Goal: Transaction & Acquisition: Purchase product/service

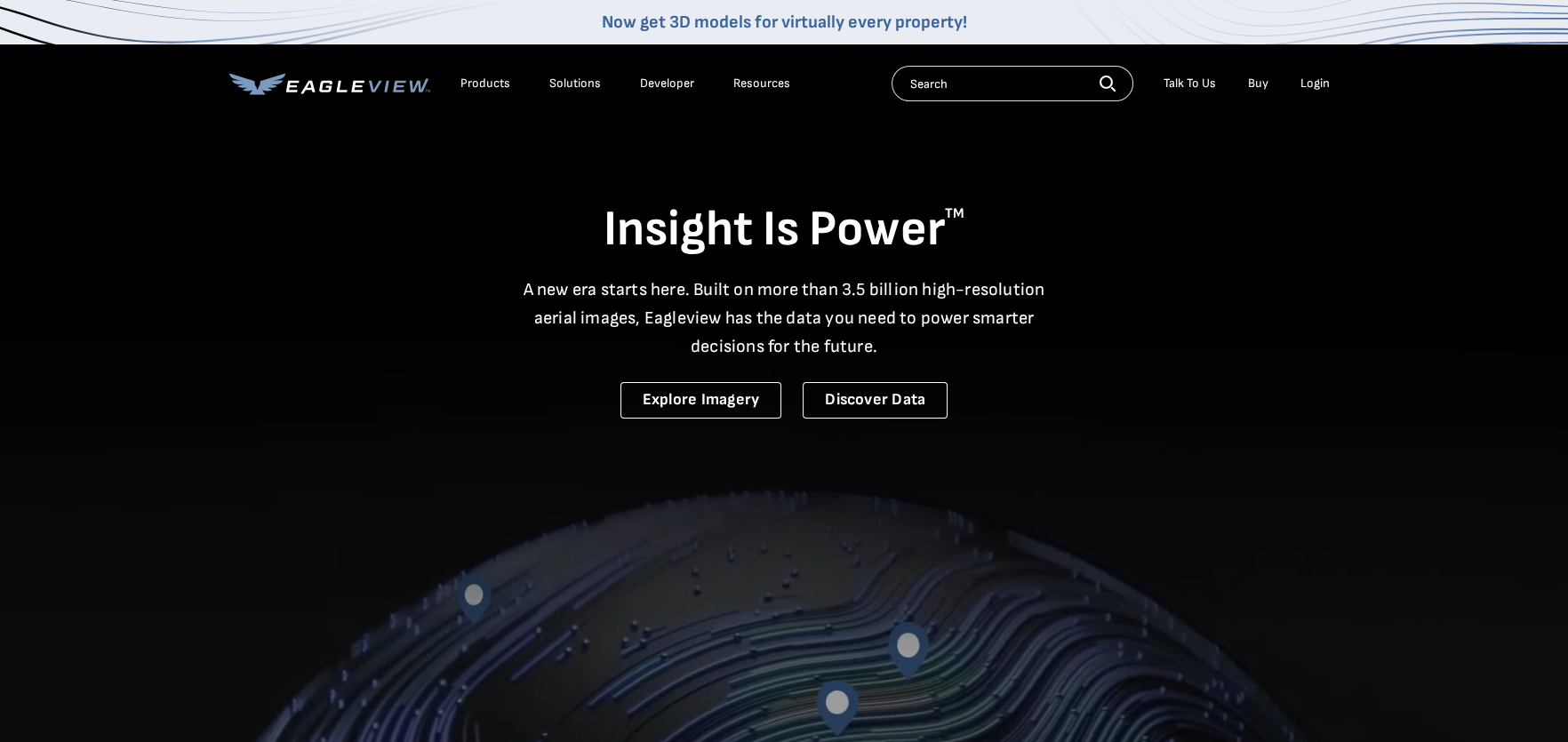
click at [1305, 80] on div "Login" at bounding box center [1315, 83] width 29 height 16
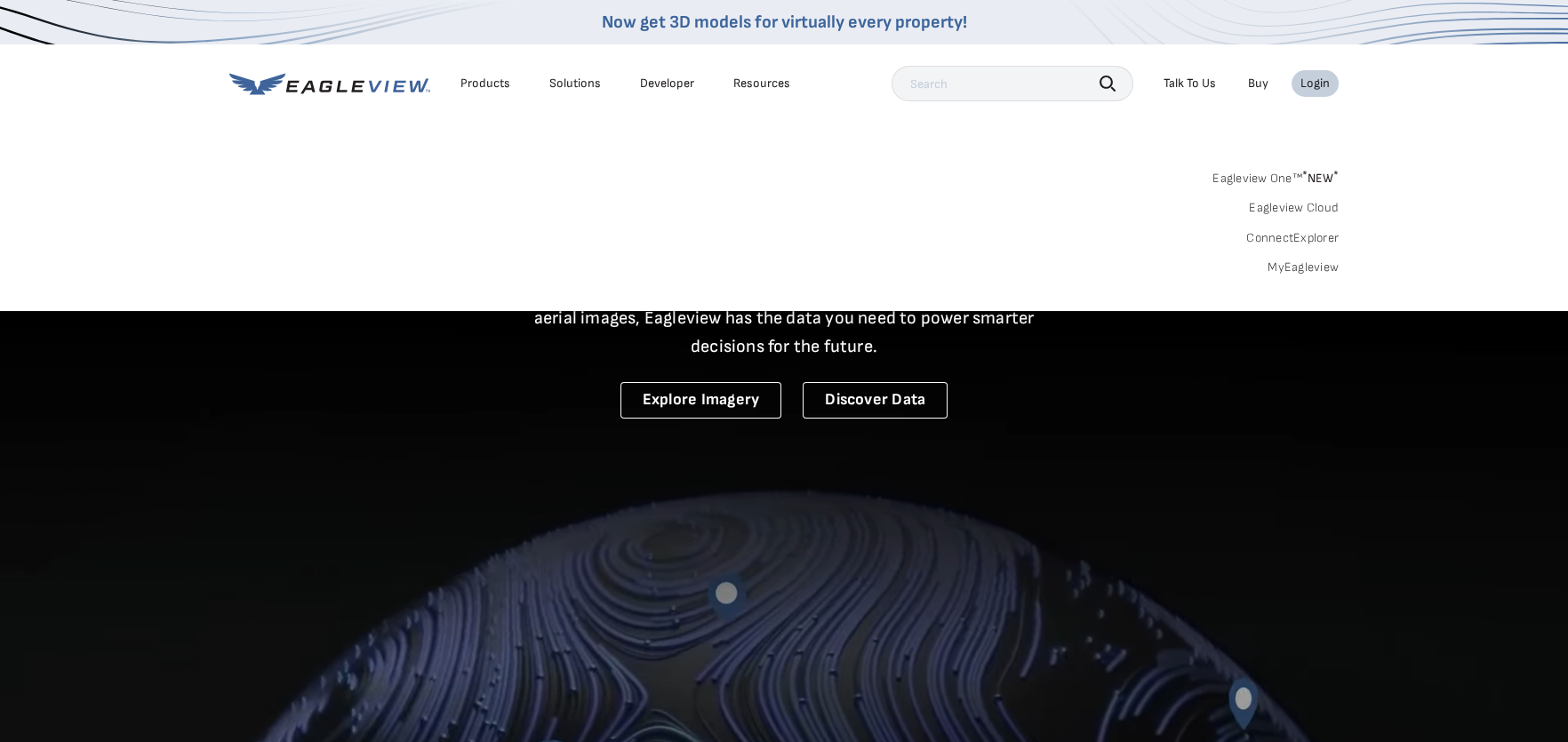
click at [1312, 262] on link "MyEagleview" at bounding box center [1303, 267] width 71 height 16
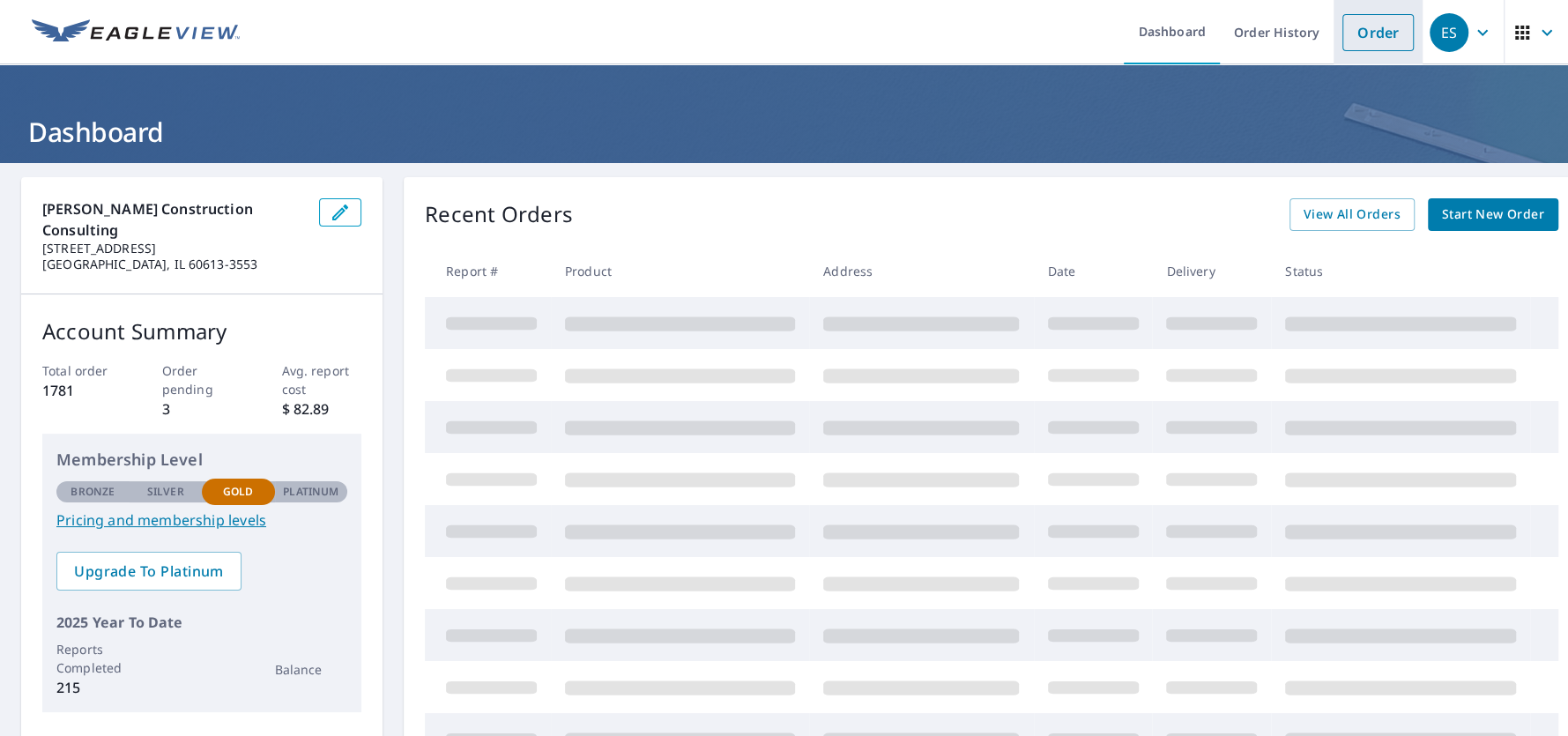
click at [1355, 40] on link "Order" at bounding box center [1378, 32] width 72 height 37
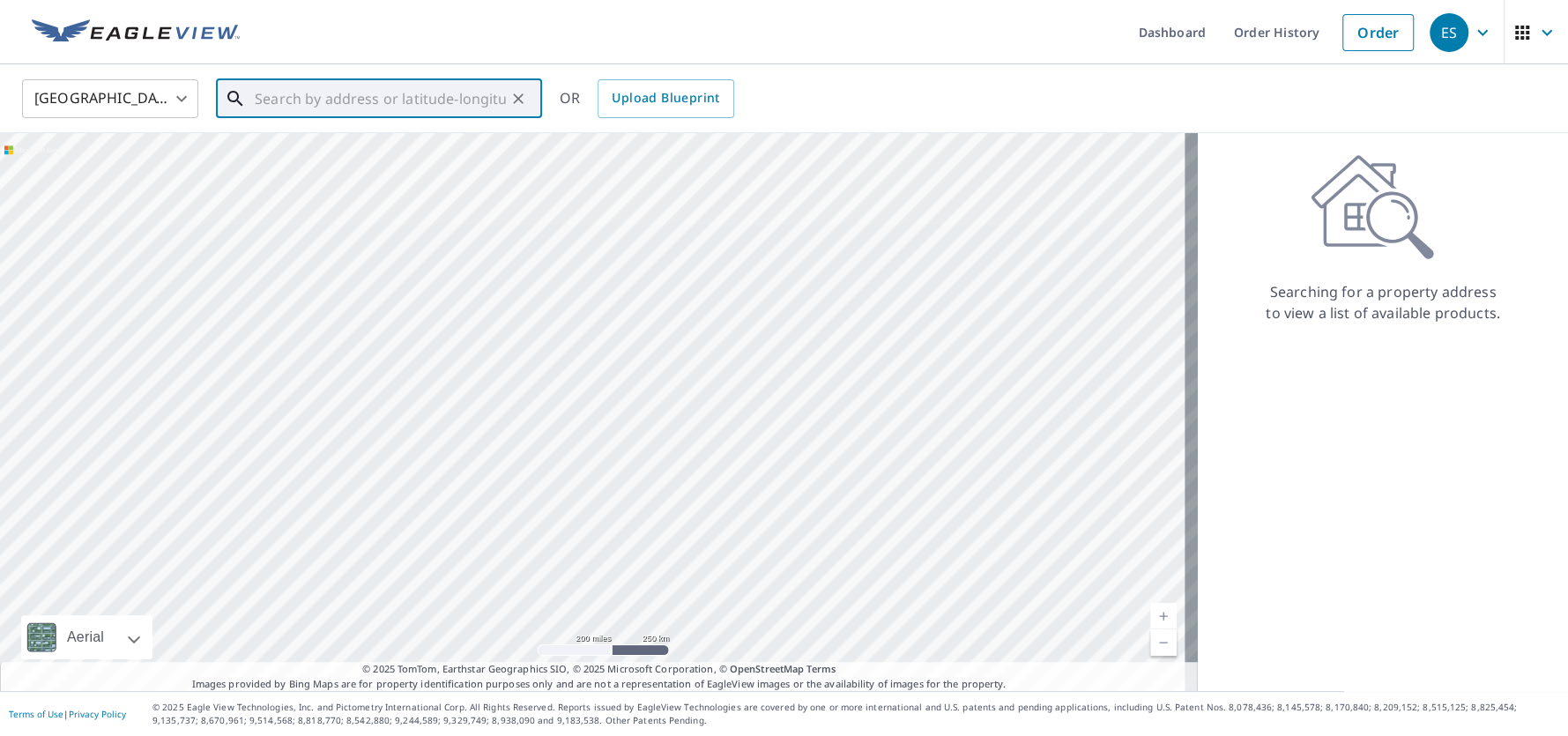
click at [403, 100] on input "text" at bounding box center [380, 98] width 251 height 49
paste input "[STREET_ADDRESS]"
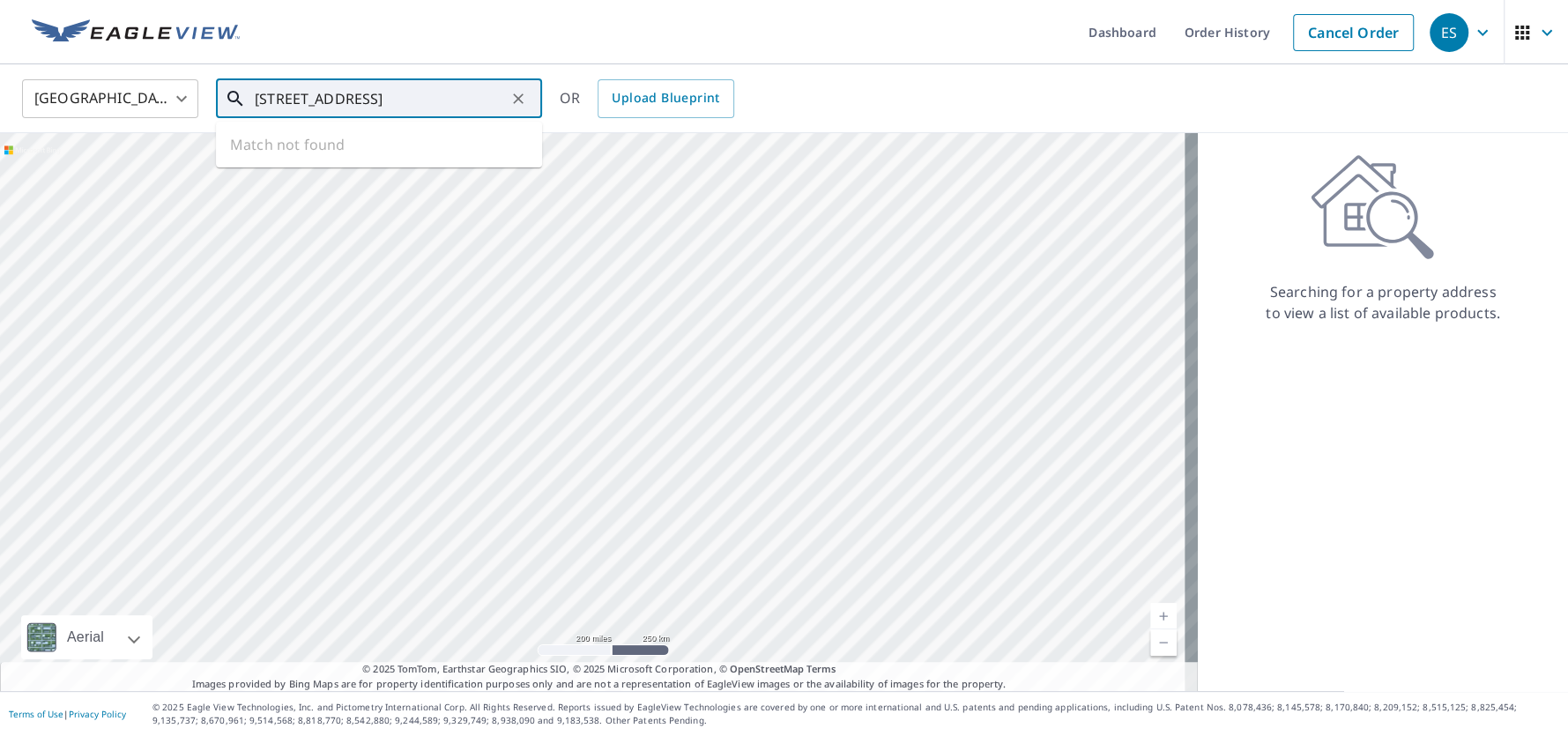
scroll to position [0, 9]
click at [335, 152] on span "[STREET_ADDRESS]" at bounding box center [389, 150] width 276 height 21
type input "[STREET_ADDRESS]"
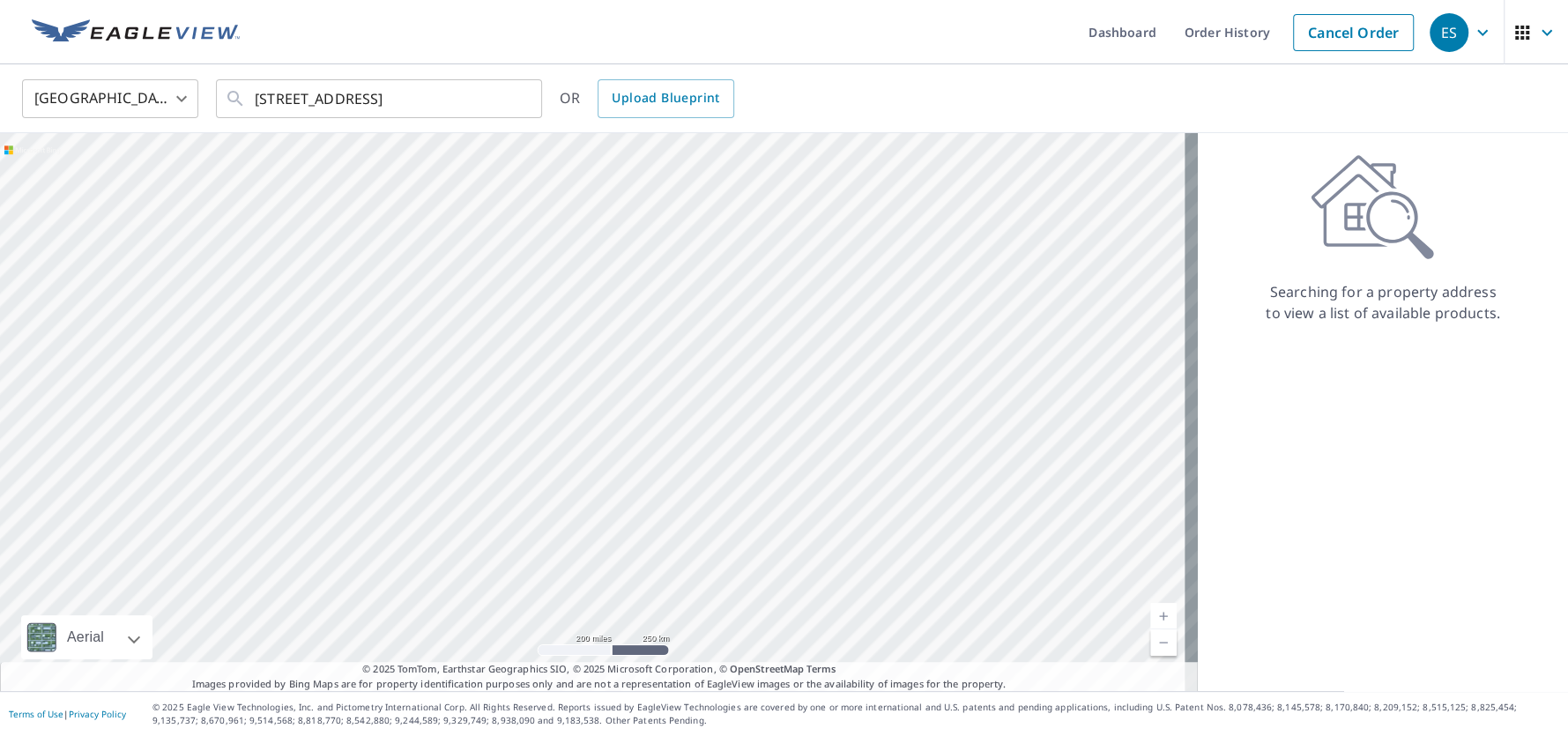
scroll to position [0, 0]
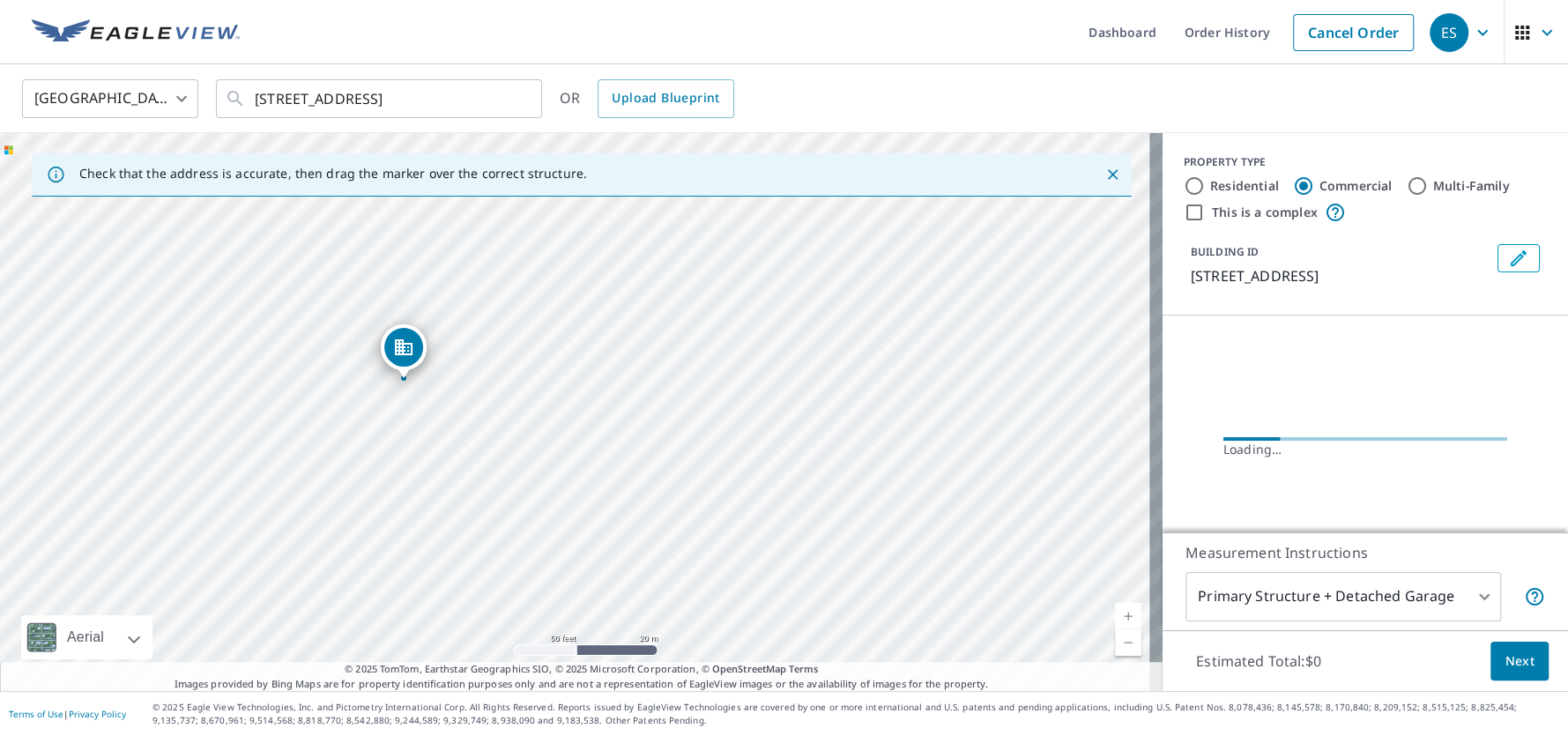
drag, startPoint x: 399, startPoint y: 442, endPoint x: 591, endPoint y: 441, distance: 192.0
click at [591, 441] on div "[STREET_ADDRESS]" at bounding box center [581, 411] width 1162 height 558
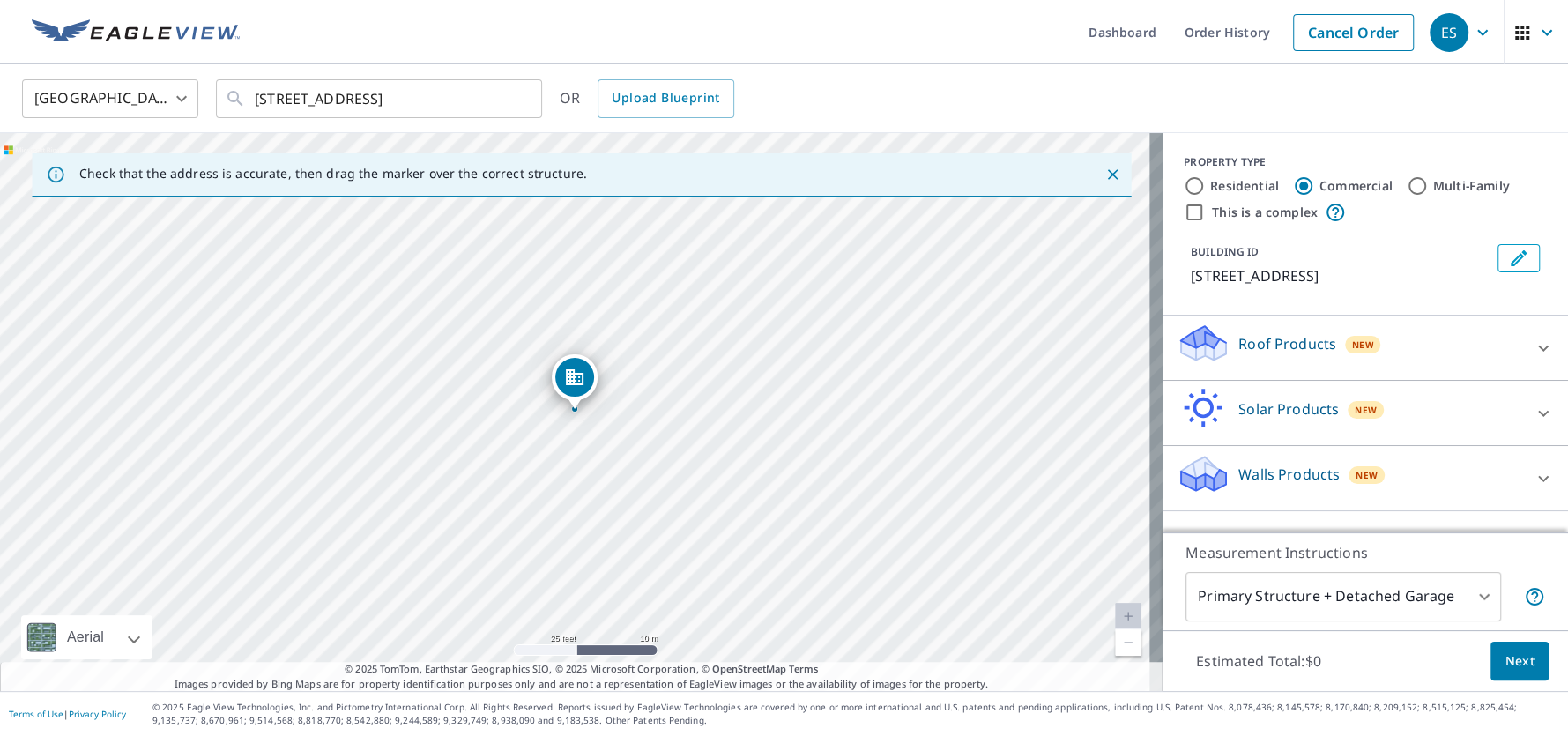
click at [1243, 337] on p "Roof Products" at bounding box center [1287, 343] width 98 height 21
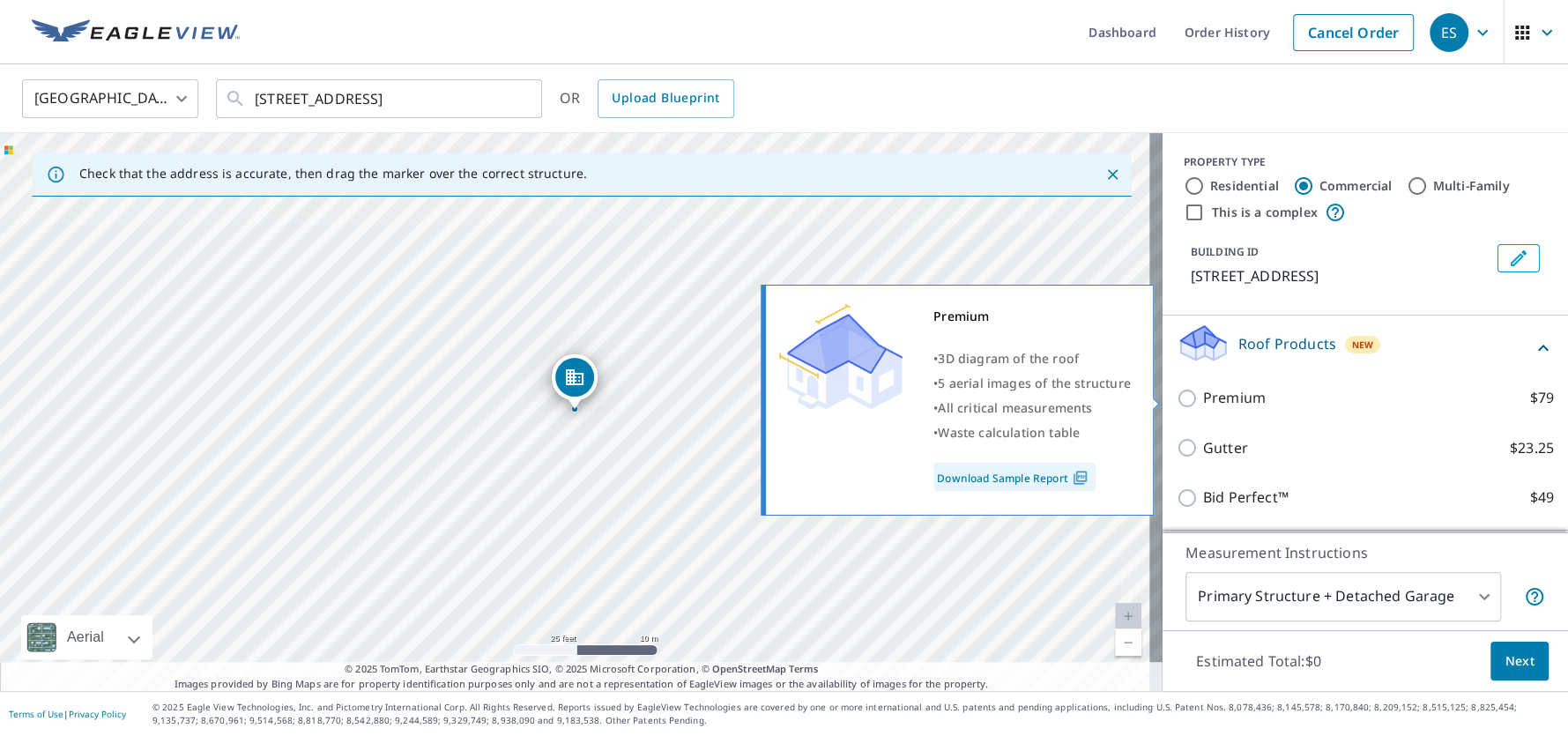
click at [1176, 397] on input "Premium $79" at bounding box center [1190, 398] width 26 height 21
checkbox input "true"
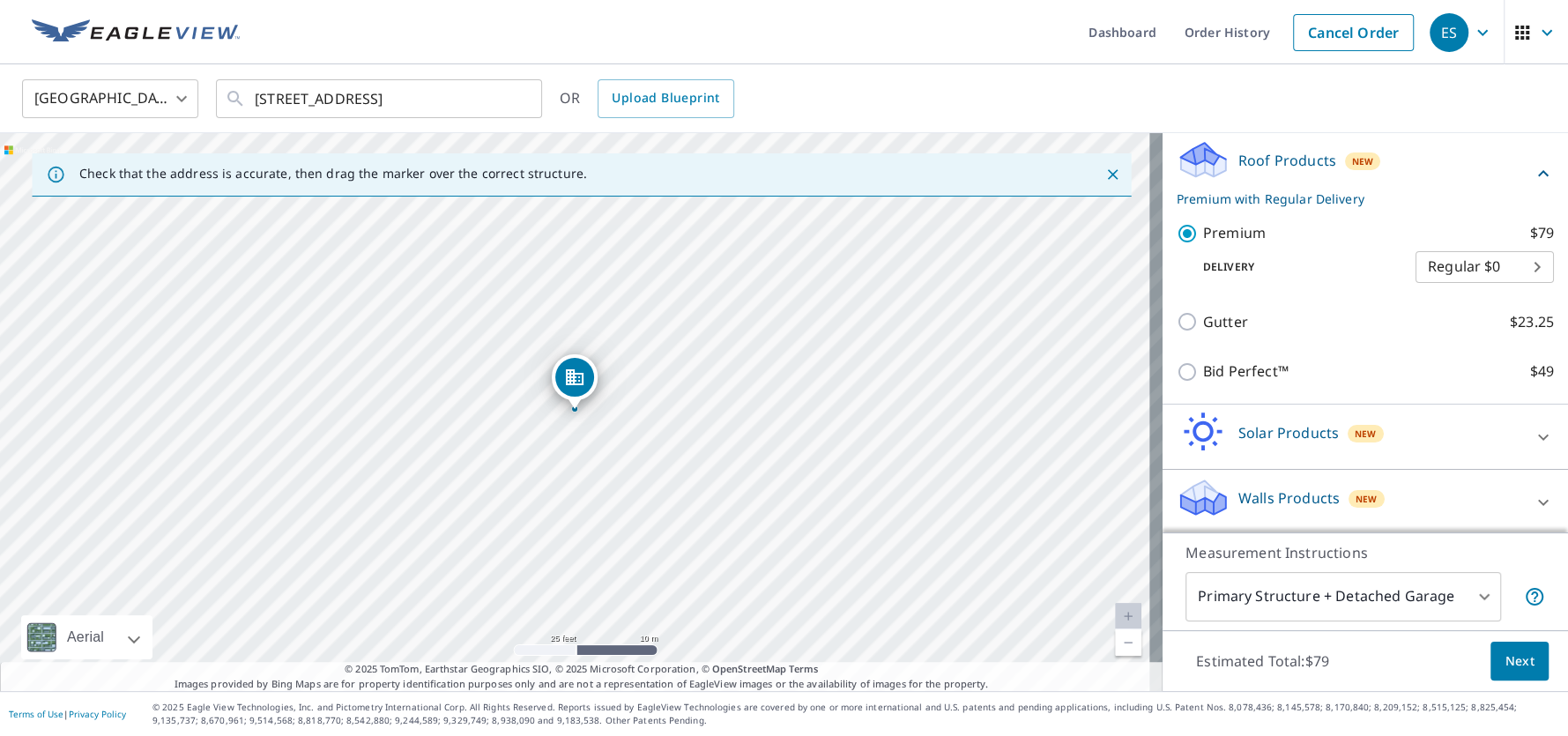
scroll to position [185, 0]
click at [1262, 492] on p "Walls Products" at bounding box center [1288, 496] width 101 height 21
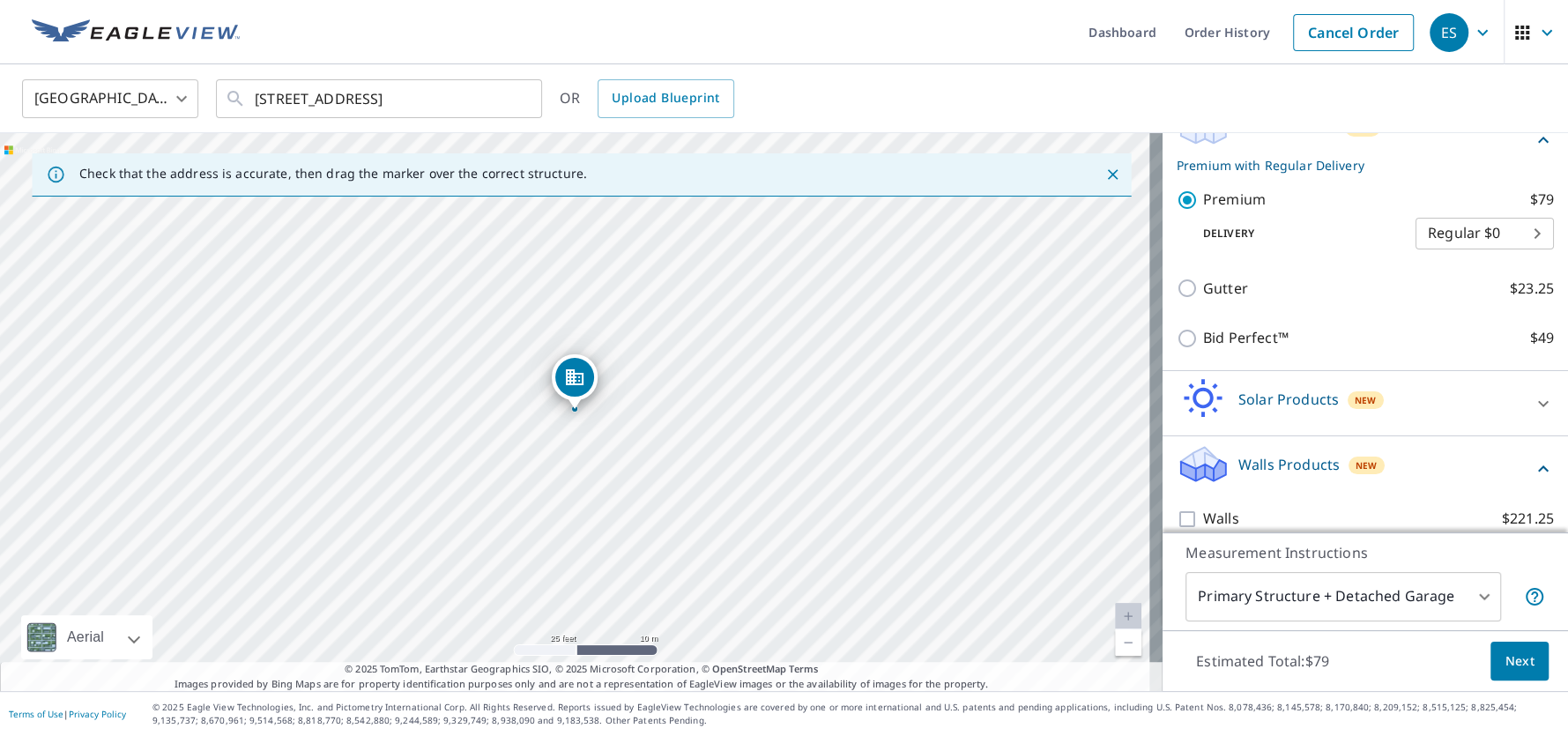
scroll to position [234, 0]
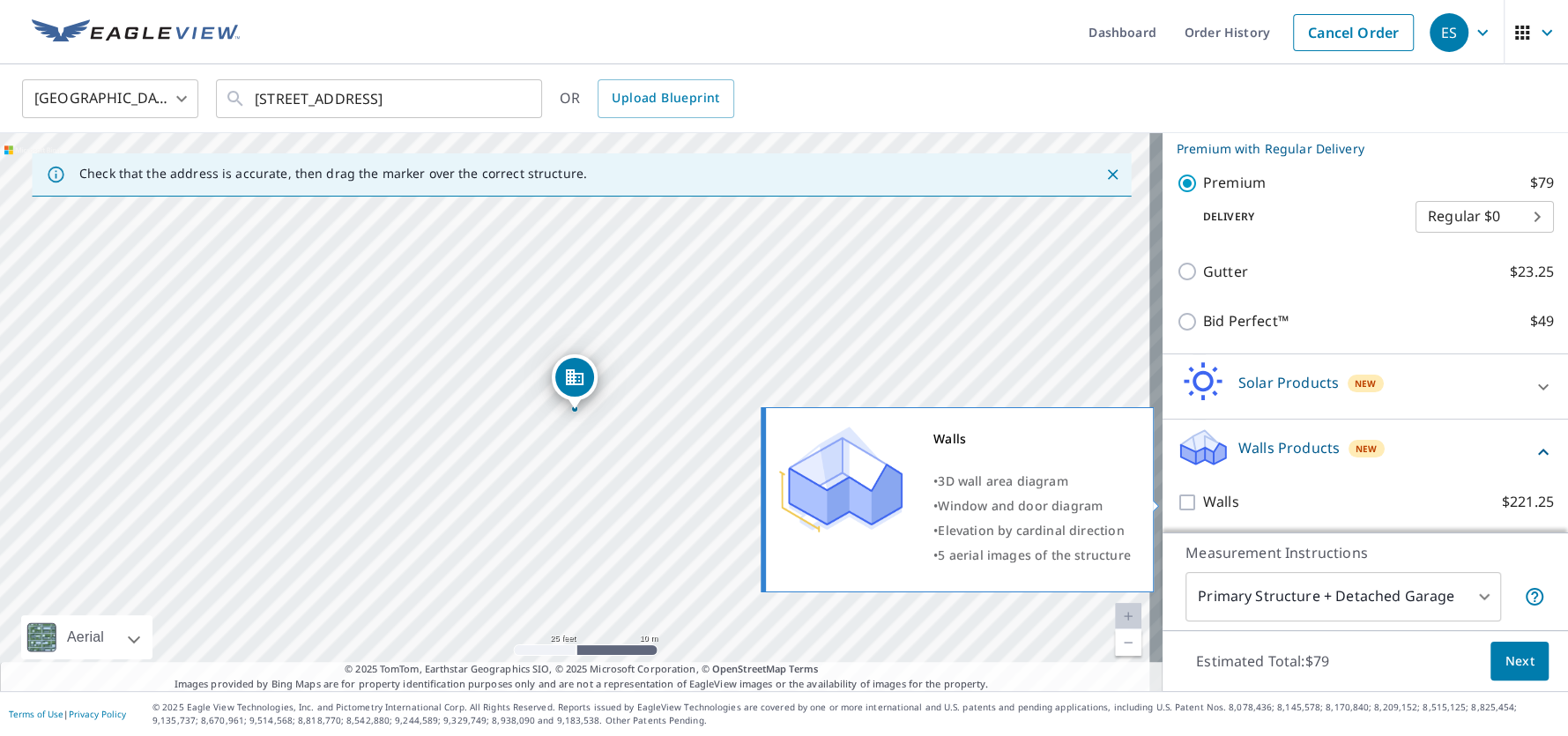
click at [1176, 497] on input "Walls $221.25" at bounding box center [1190, 502] width 26 height 21
checkbox input "true"
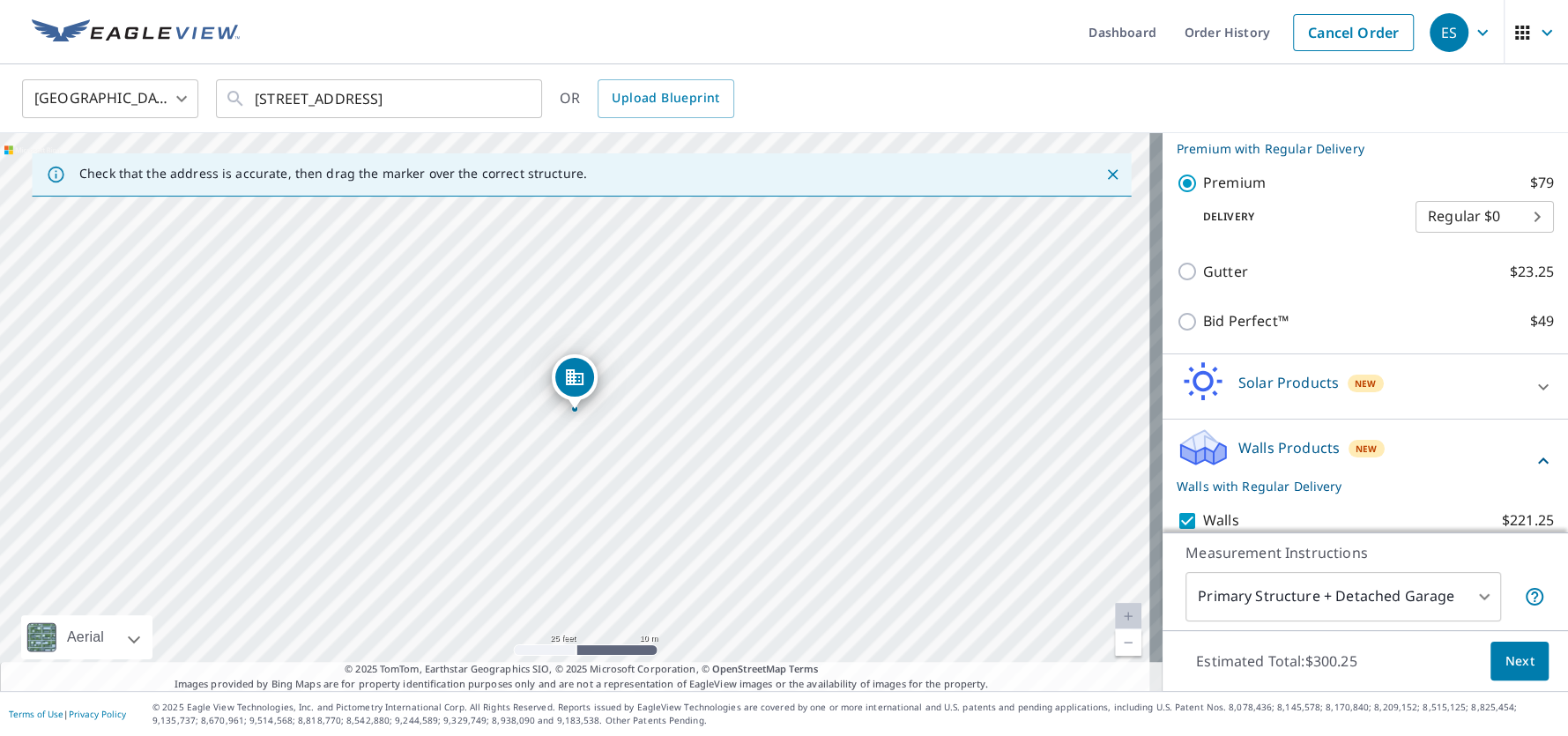
click at [1248, 595] on body "ES ES Dashboard Order History Cancel Order ES United States US ​ [STREET_ADDRES…" at bounding box center [784, 368] width 1568 height 736
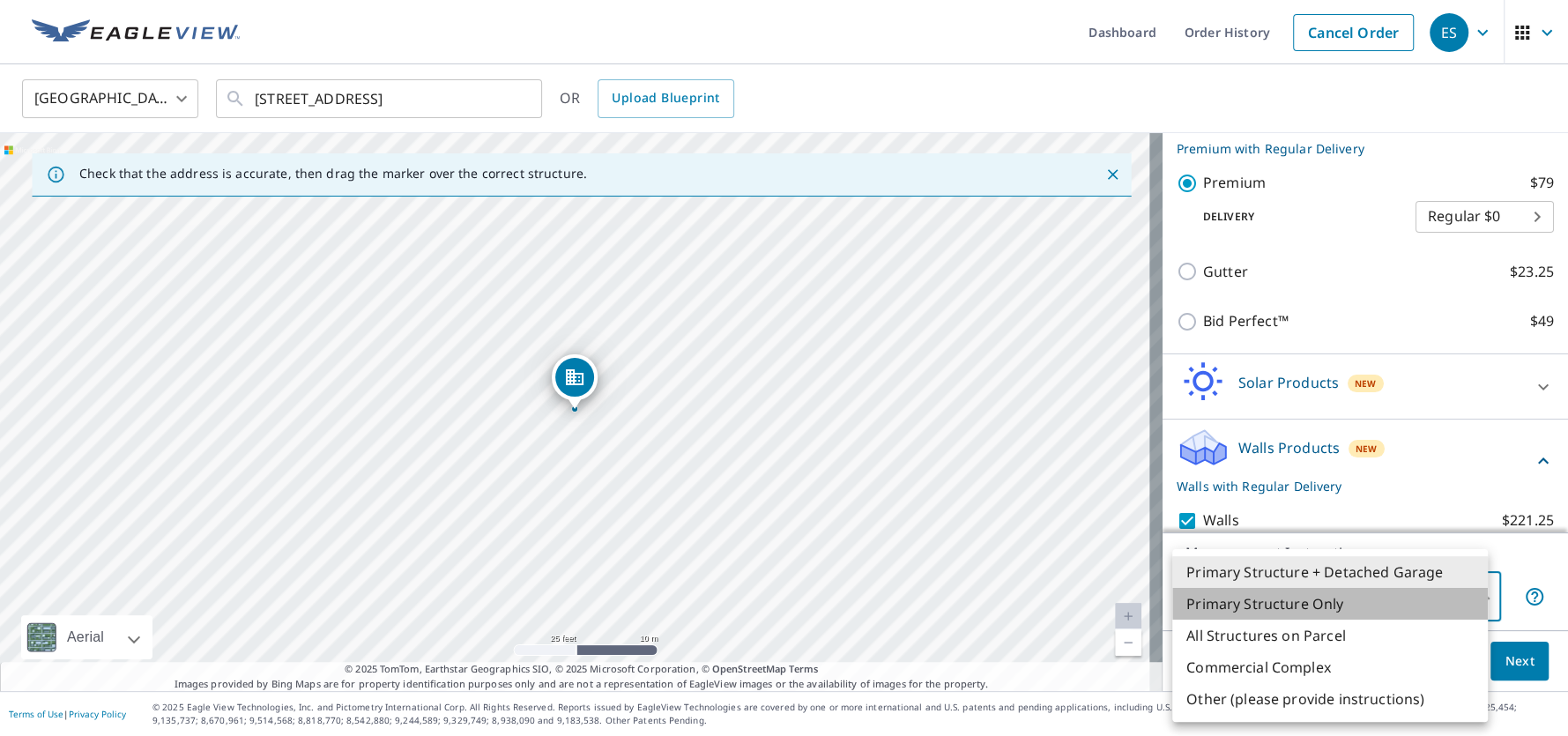
click at [1279, 602] on li "Primary Structure Only" at bounding box center [1329, 604] width 315 height 32
type input "2"
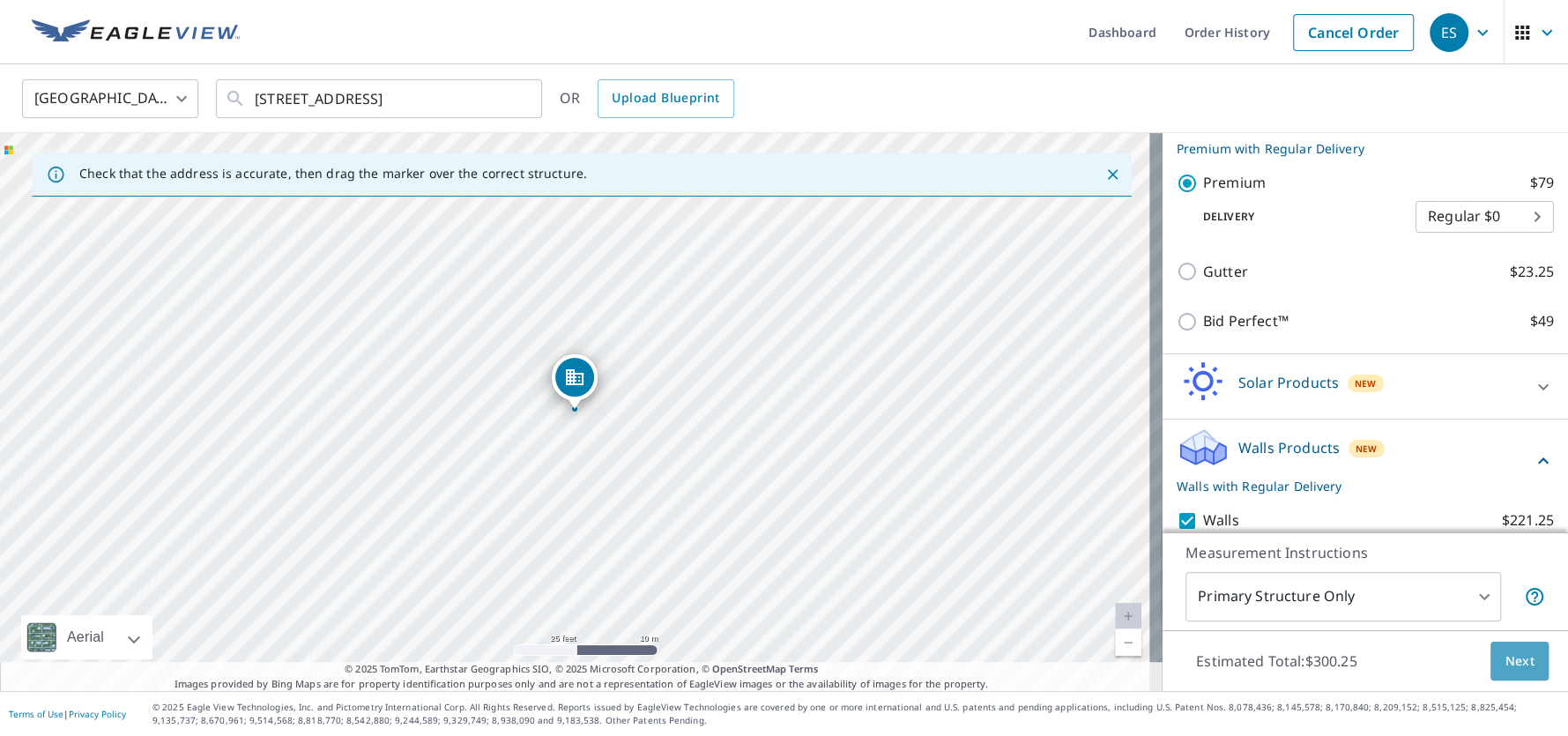
click at [1505, 655] on span "Next" at bounding box center [1520, 661] width 30 height 22
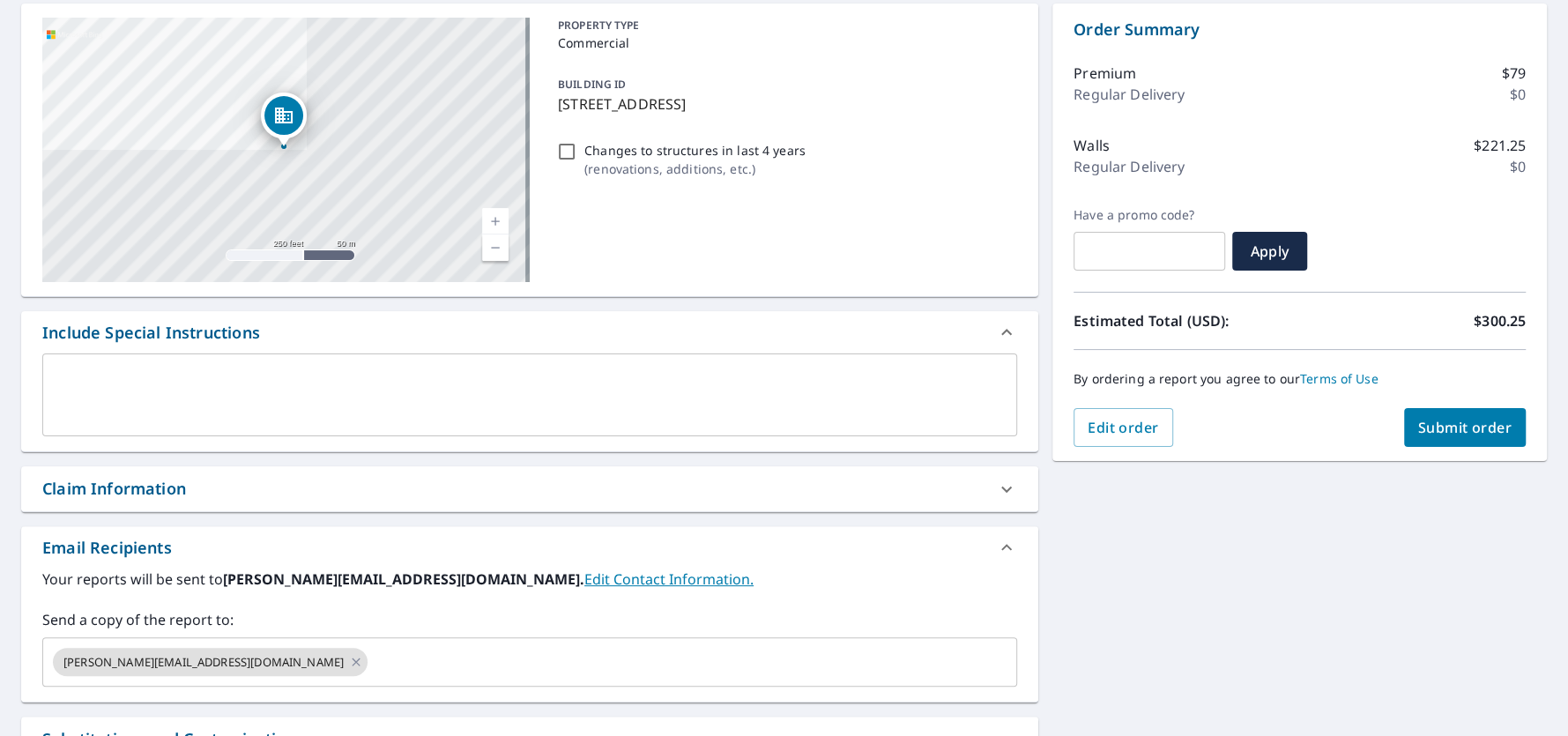
scroll to position [176, 0]
click at [192, 483] on div "Claim Information" at bounding box center [514, 486] width 943 height 24
checkbox input "true"
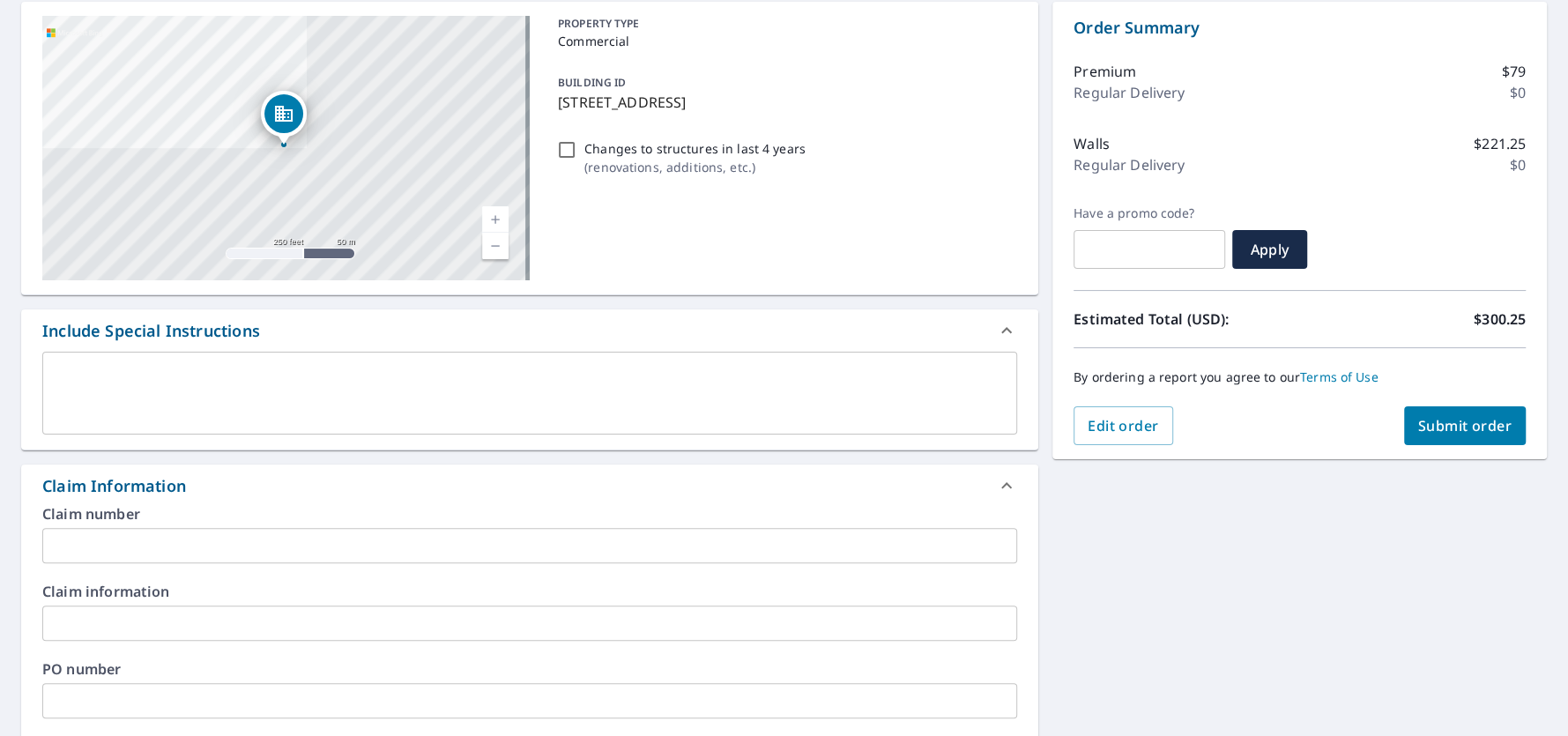
click at [121, 544] on input "text" at bounding box center [529, 545] width 975 height 35
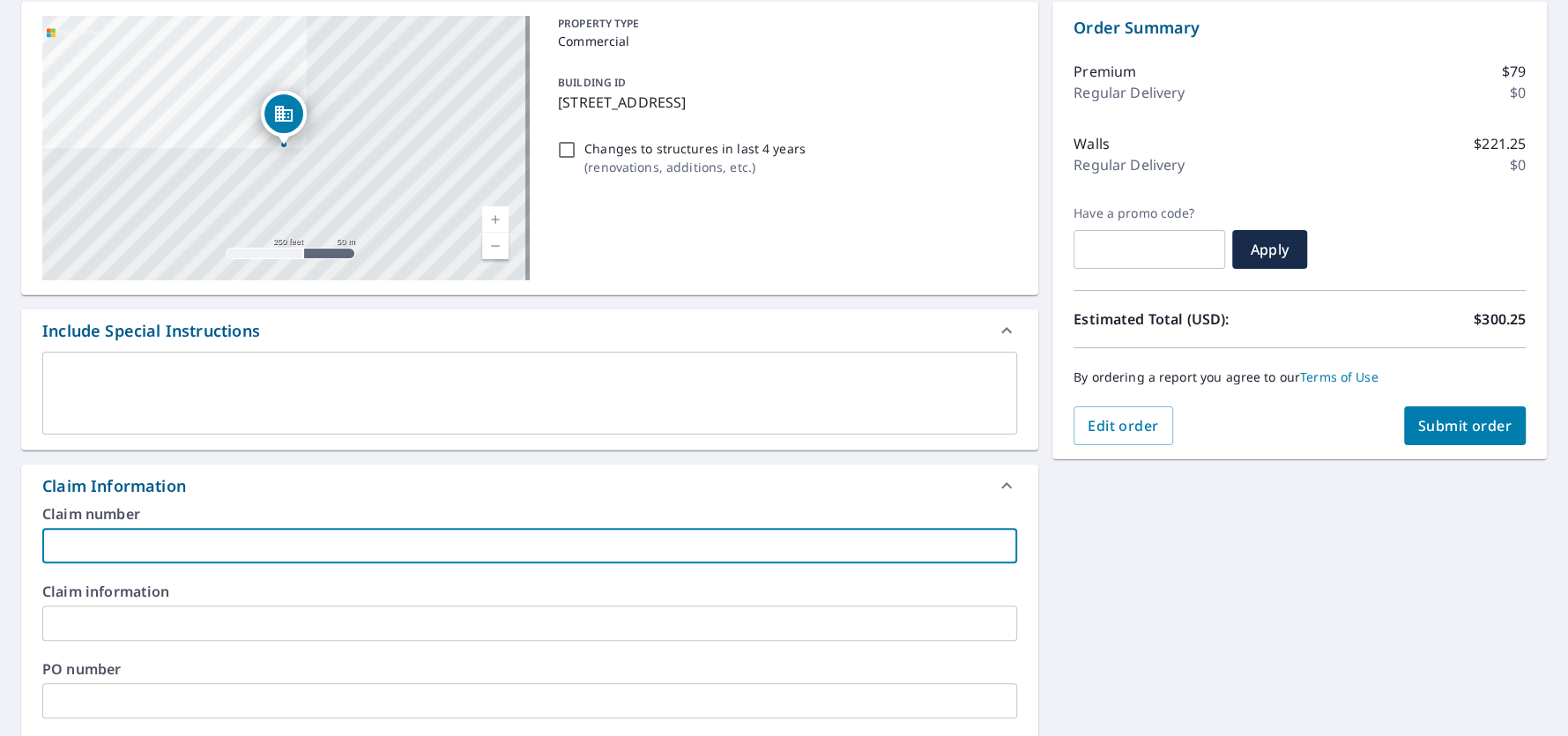
type input "6"
checkbox input "true"
type input "66"
checkbox input "true"
type input "669"
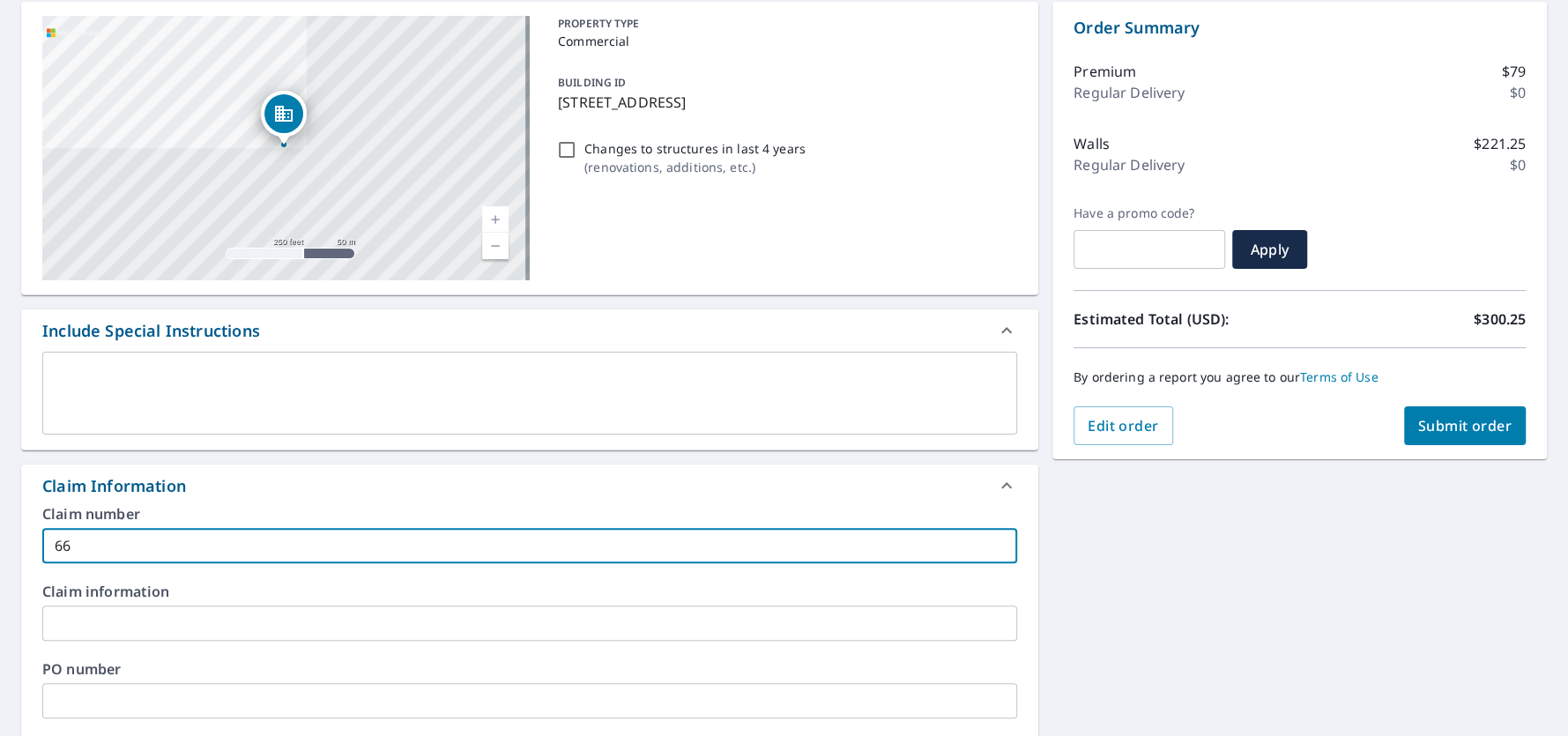
checkbox input "true"
type input "669-"
checkbox input "true"
type input "669-2"
checkbox input "true"
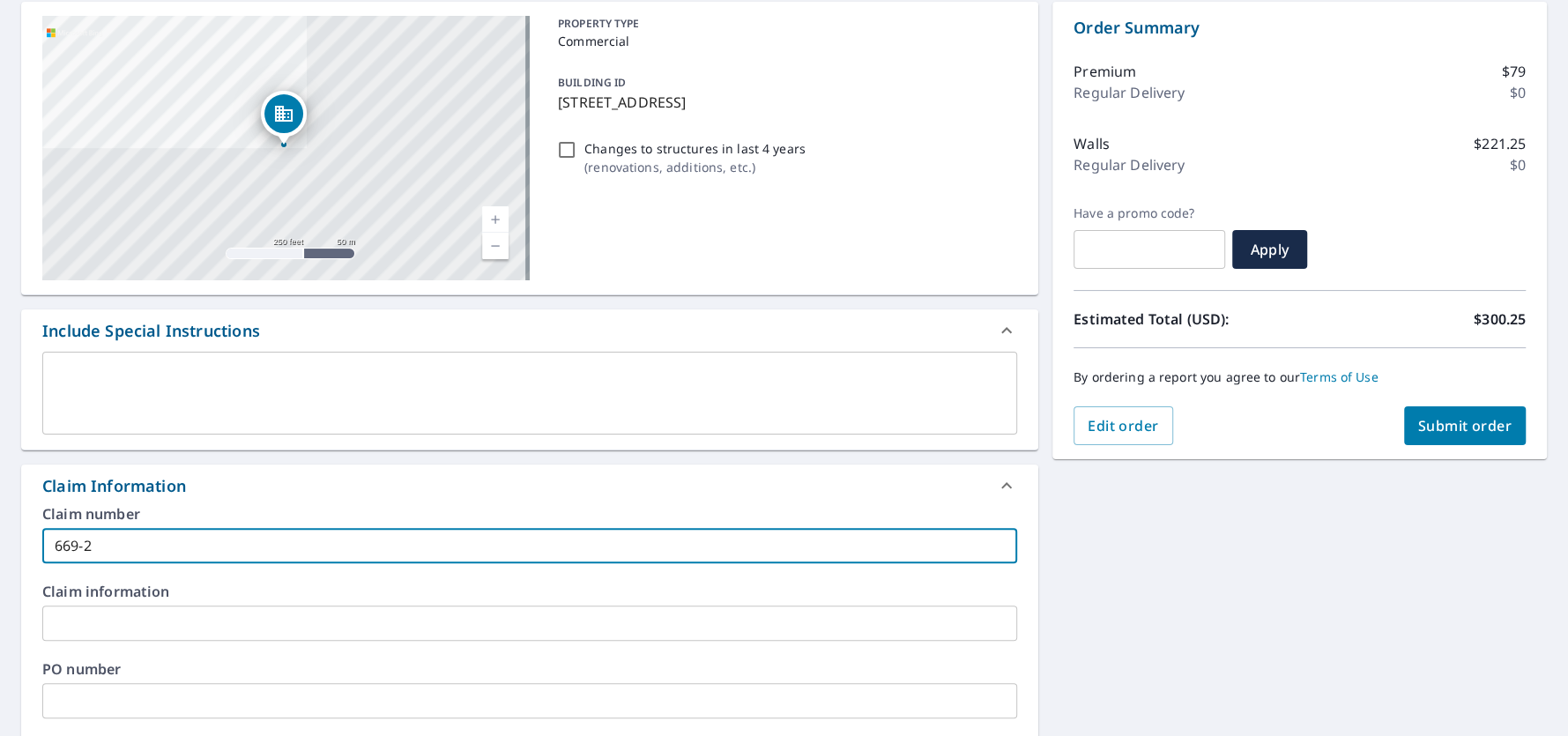
type input "669-25"
checkbox input "true"
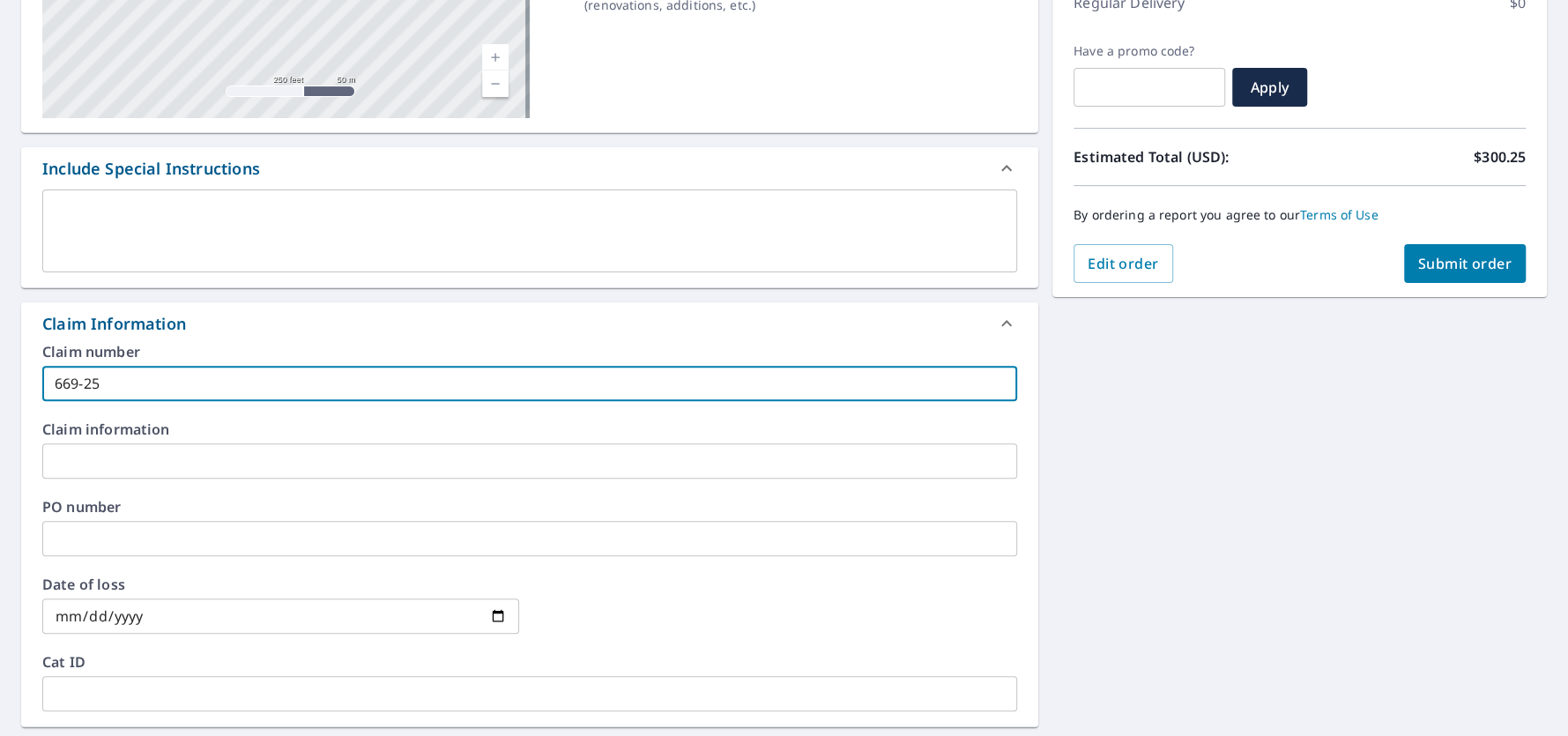
scroll to position [352, 0]
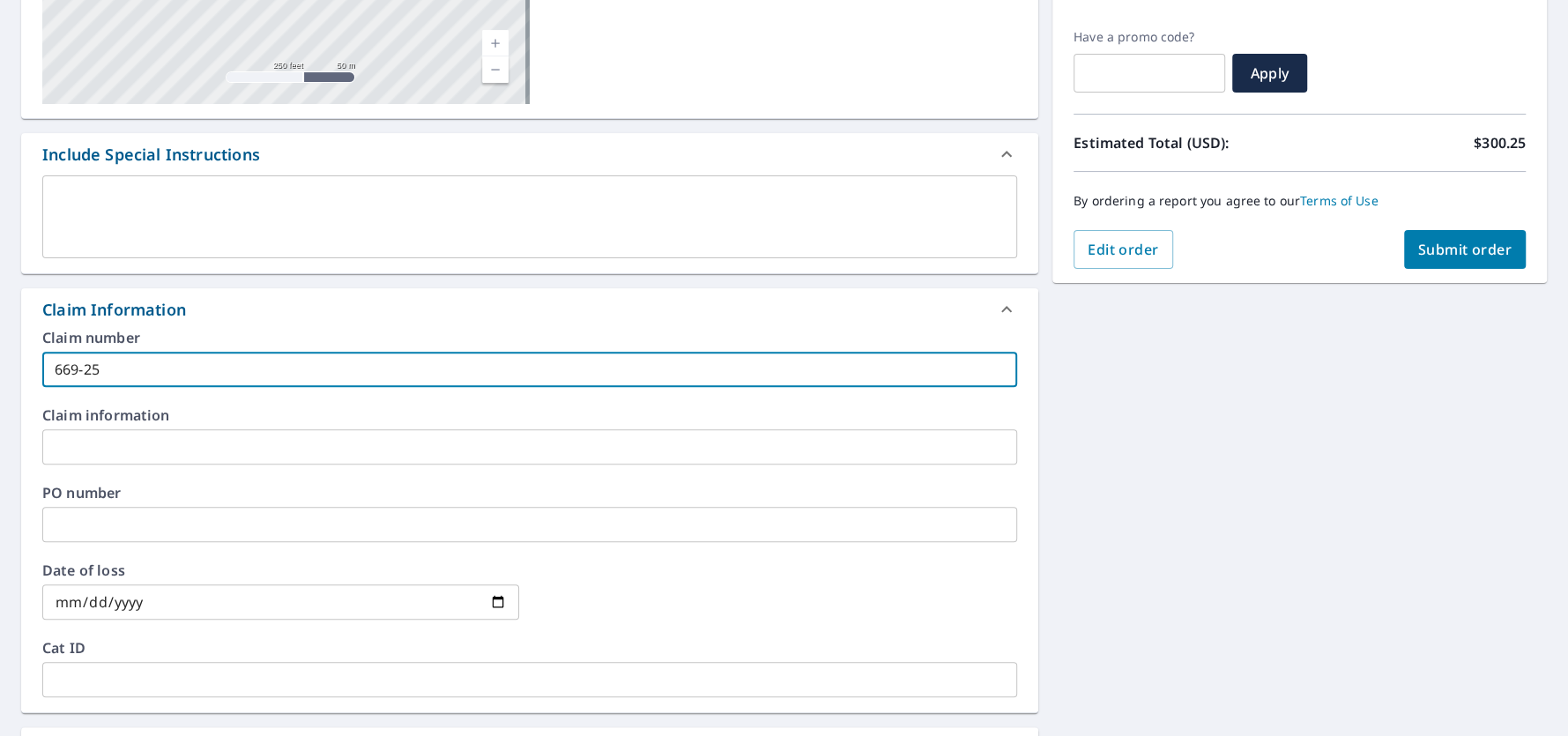
type input "669-25"
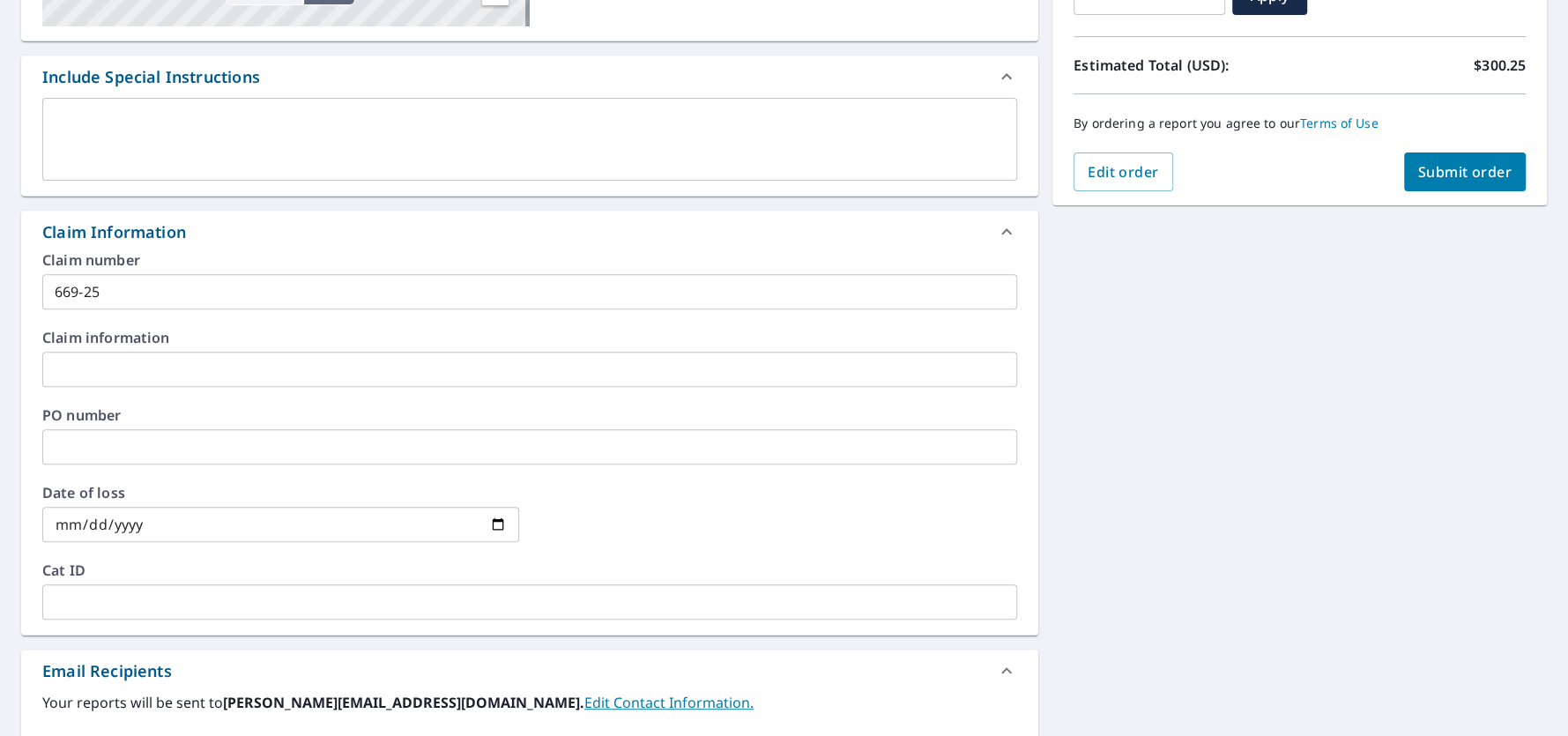
scroll to position [528, 0]
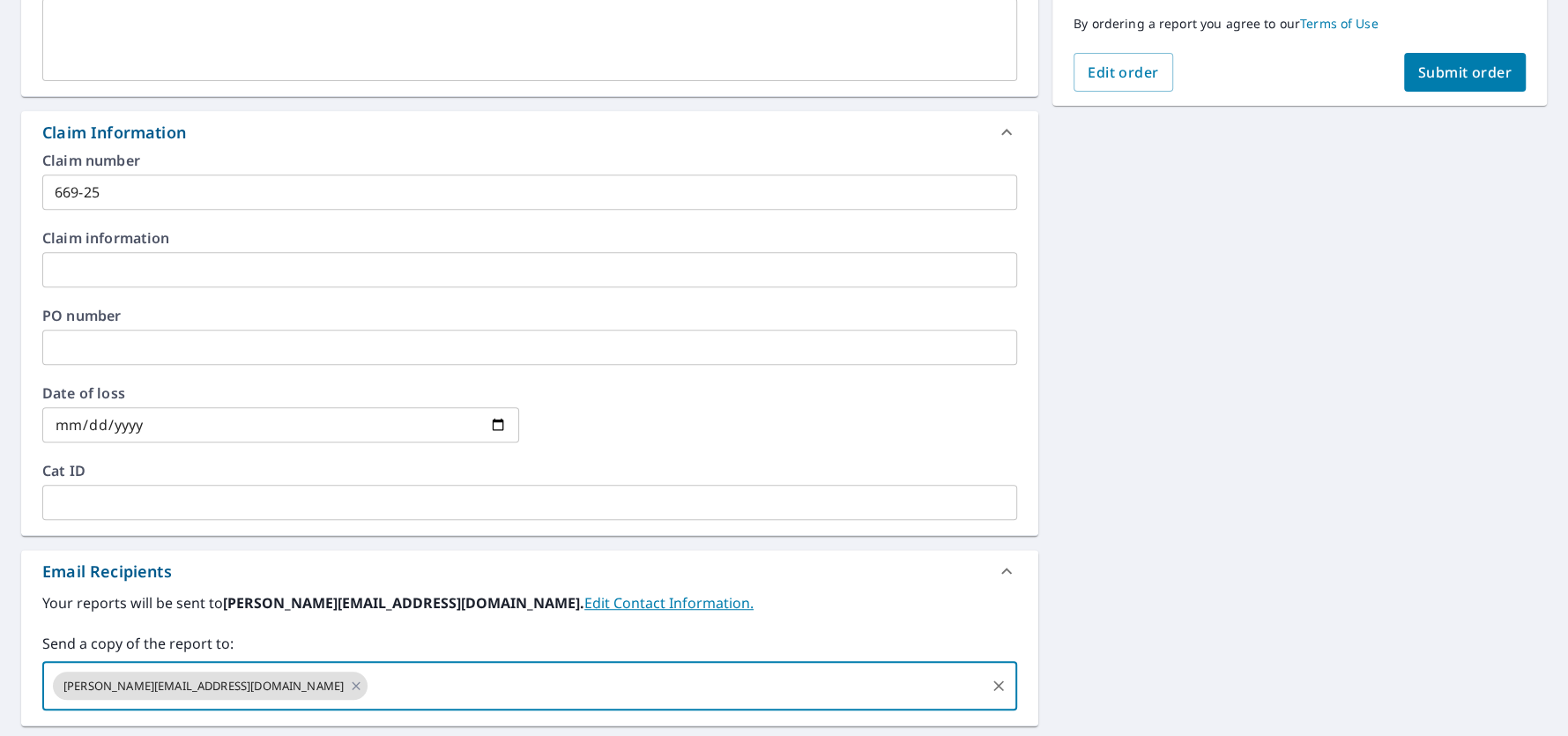
click at [370, 693] on input "text" at bounding box center [676, 685] width 612 height 33
type input "[PERSON_NAME][EMAIL_ADDRESS][DOMAIN_NAME]"
checkbox input "true"
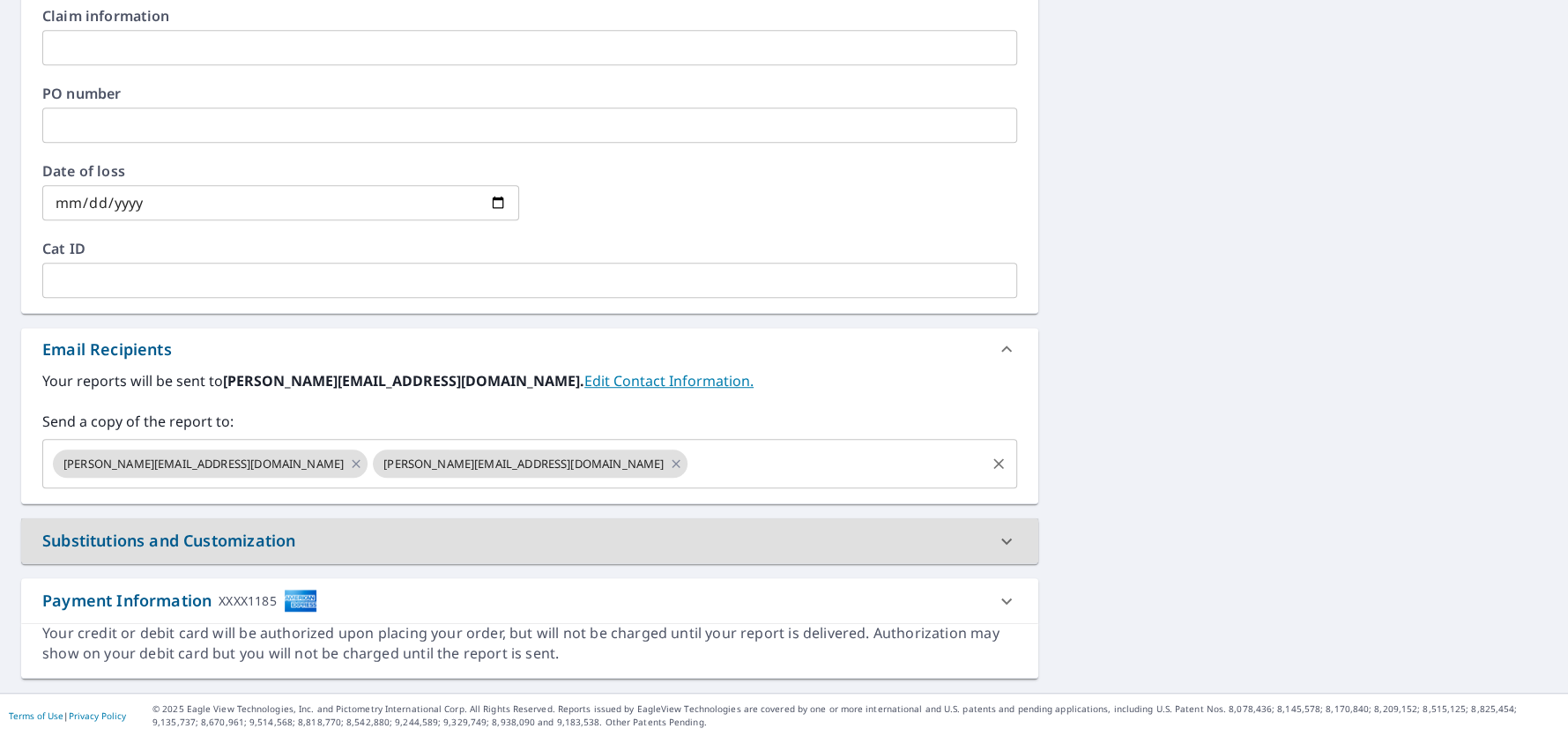
click at [690, 473] on input "text" at bounding box center [836, 463] width 292 height 33
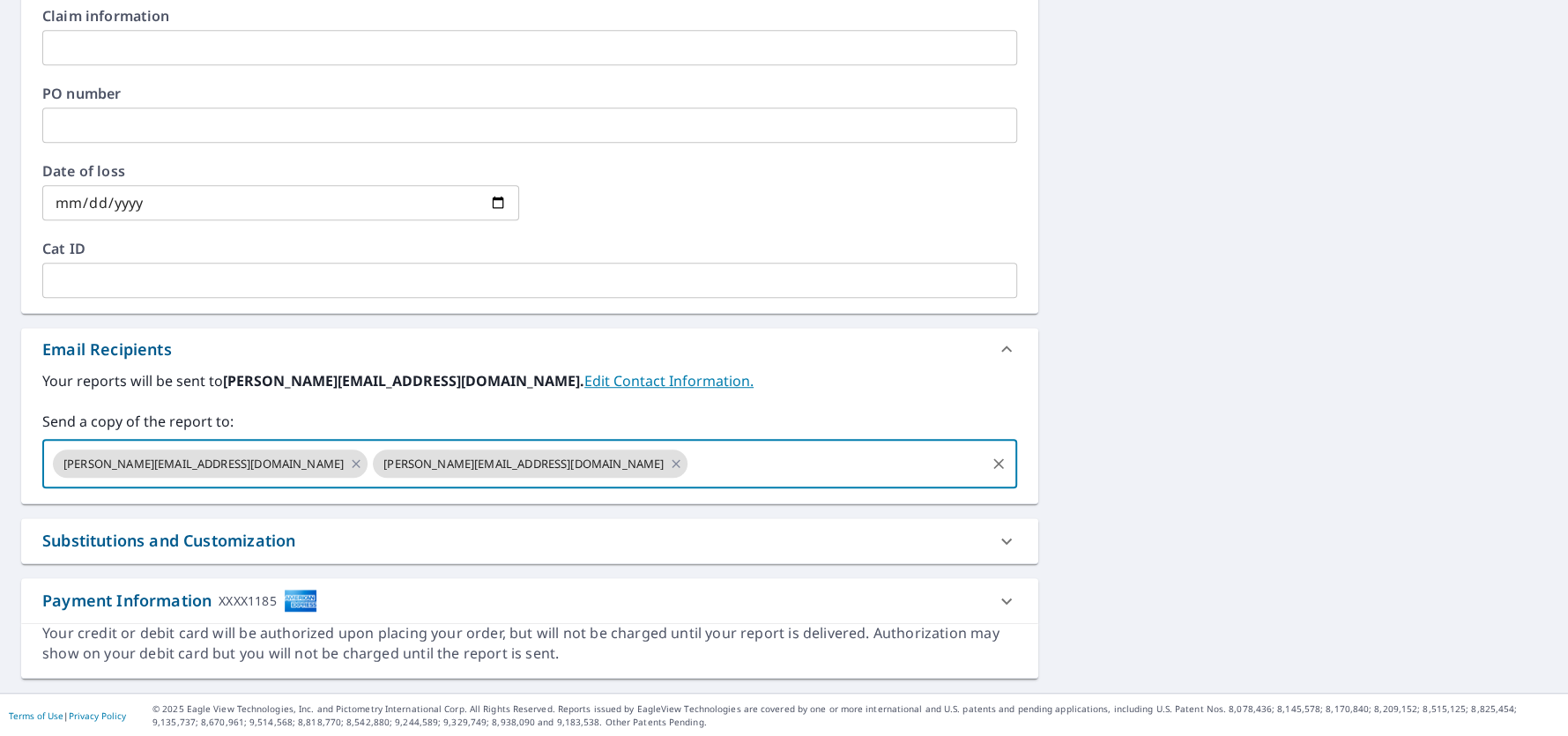
click at [690, 472] on input "text" at bounding box center [836, 463] width 292 height 33
click at [690, 472] on input "[EMAIL_ADDRESS][DOMAIN_NAME]" at bounding box center [836, 463] width 292 height 33
type input "[EMAIL_ADDRESS][DOMAIN_NAME]"
click at [726, 536] on div "Substitutions and Customization" at bounding box center [514, 540] width 943 height 24
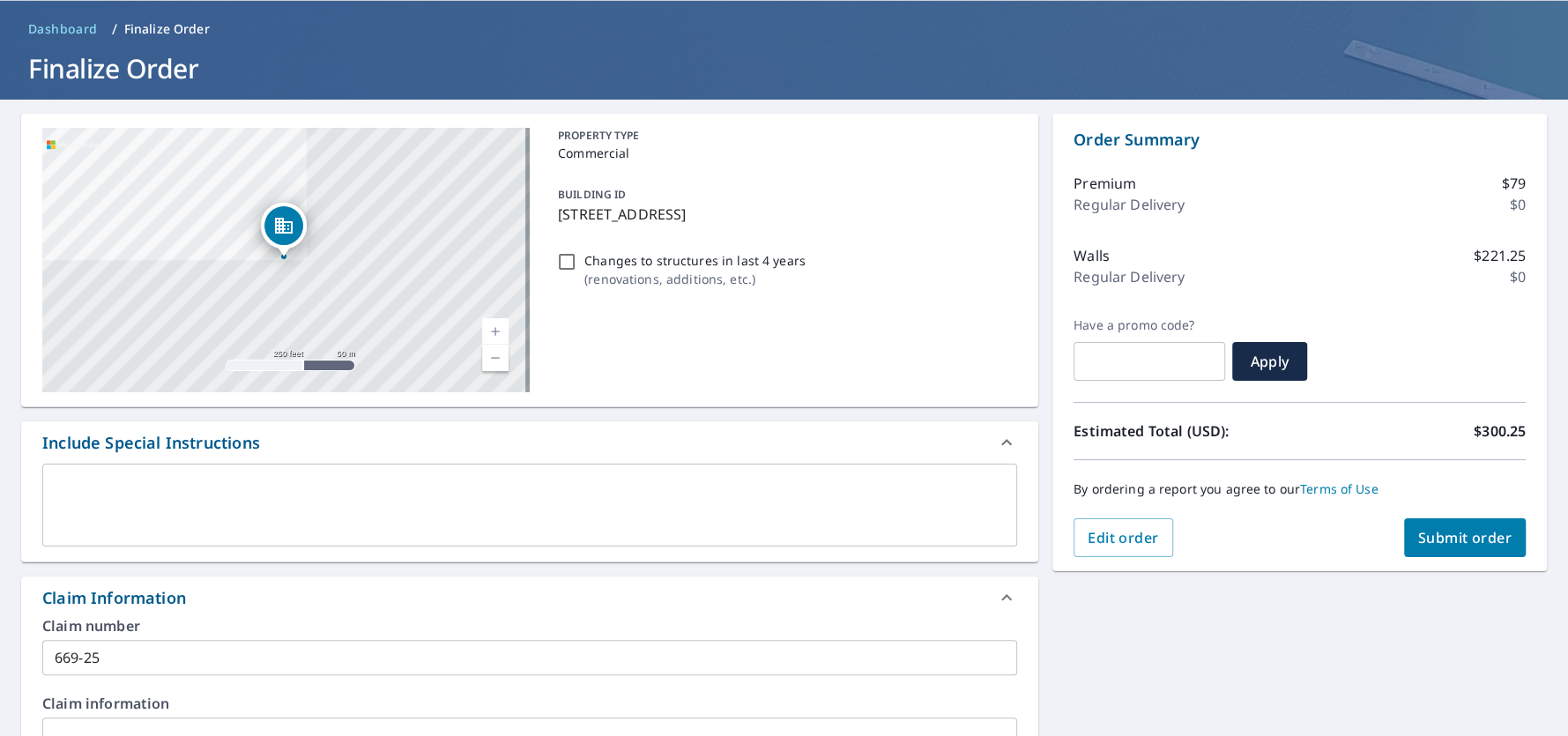
scroll to position [46, 0]
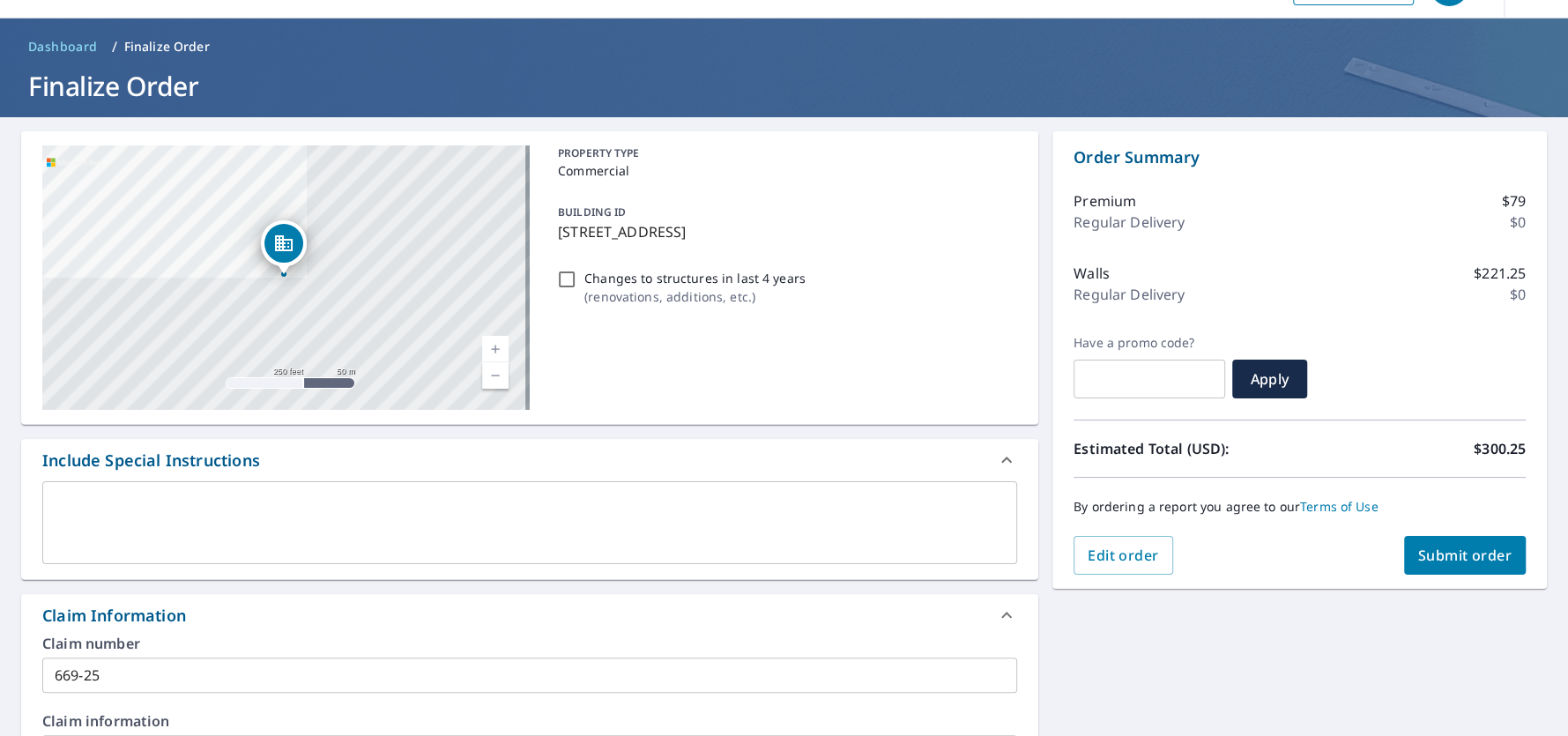
click at [1424, 545] on span "Submit order" at bounding box center [1465, 555] width 94 height 20
checkbox input "true"
